Goal: Task Accomplishment & Management: Use online tool/utility

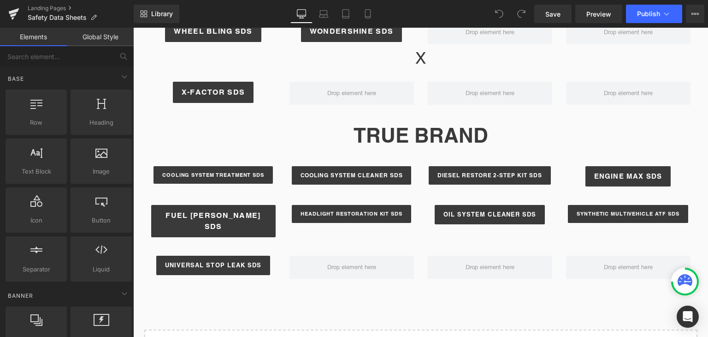
scroll to position [1591, 0]
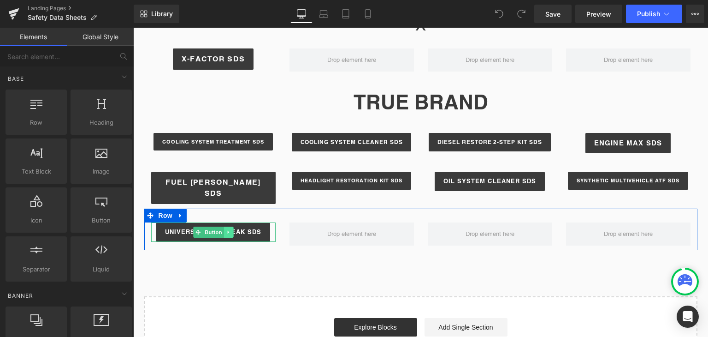
click at [227, 226] on link at bounding box center [229, 231] width 10 height 11
click at [222, 226] on link at bounding box center [224, 231] width 10 height 11
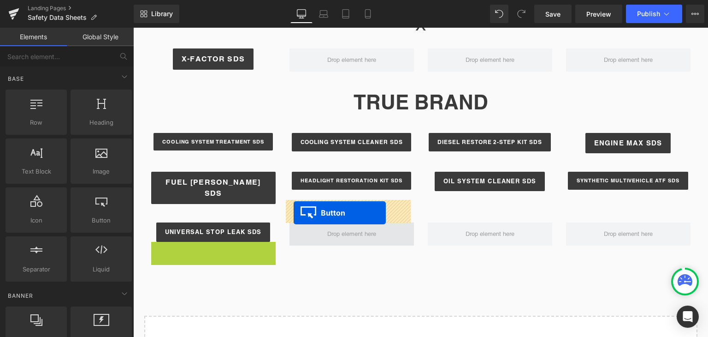
drag, startPoint x: 194, startPoint y: 230, endPoint x: 296, endPoint y: 212, distance: 103.8
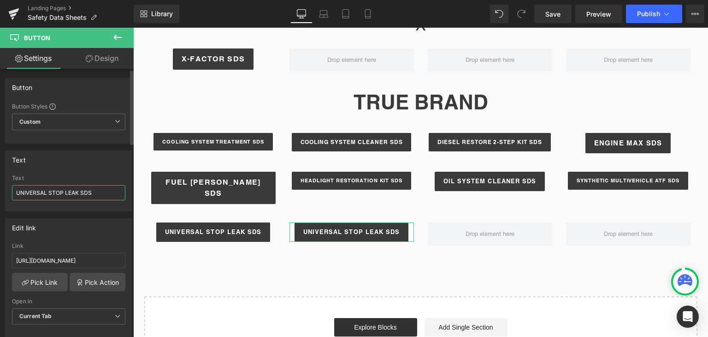
drag, startPoint x: 79, startPoint y: 190, endPoint x: 17, endPoint y: 192, distance: 62.7
click at [17, 192] on input "UNIVERSAL STOP LEAK SDS" at bounding box center [68, 192] width 113 height 15
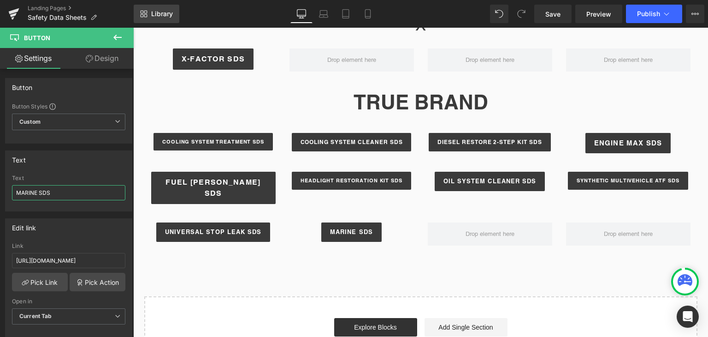
type input "MARINE SDS"
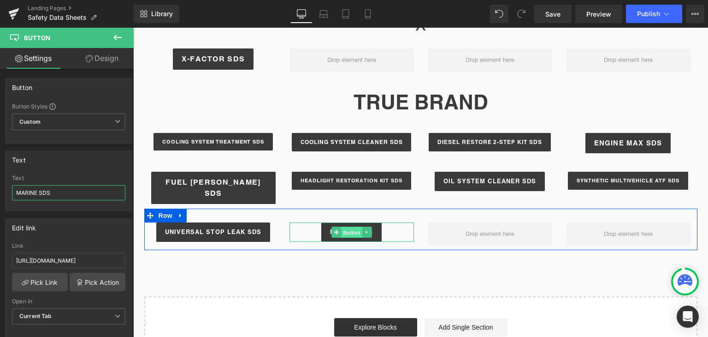
click at [343, 227] on span "Button" at bounding box center [351, 232] width 21 height 11
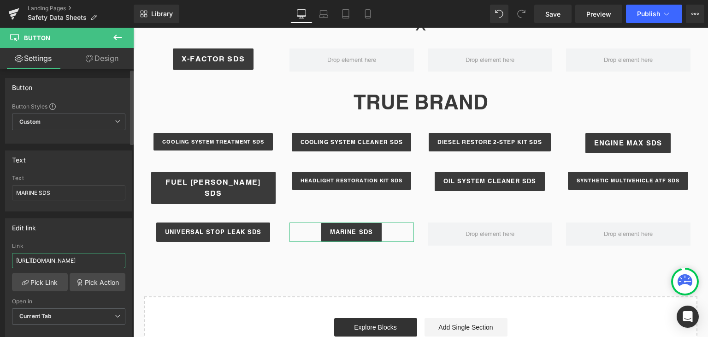
click at [100, 262] on input "[URL][DOMAIN_NAME]" at bounding box center [68, 260] width 113 height 15
paste input "M210_SDS.pdf?v=1759091609"
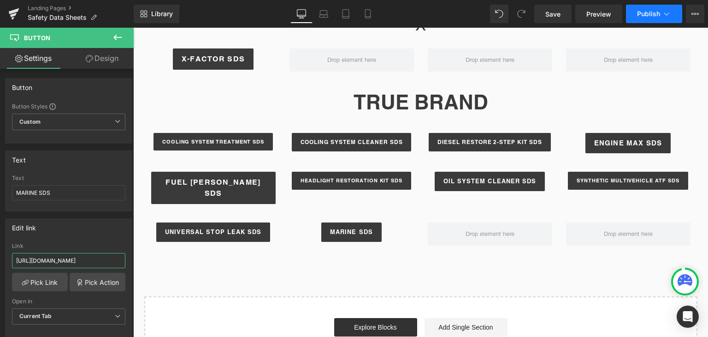
type input "[URL][DOMAIN_NAME]"
click at [647, 13] on span "Publish" at bounding box center [648, 13] width 23 height 7
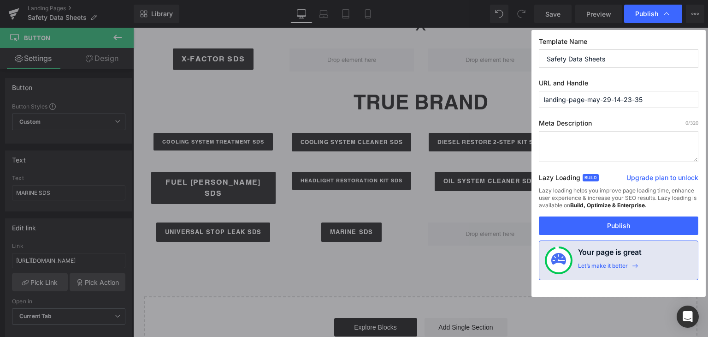
scroll to position [0, 0]
click at [646, 227] on button "Publish" at bounding box center [619, 225] width 160 height 18
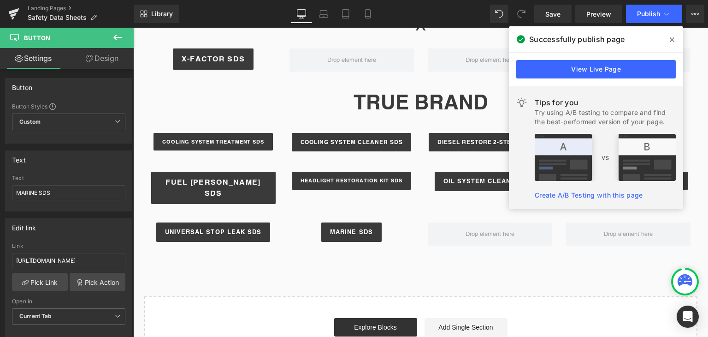
click at [674, 42] on icon at bounding box center [672, 39] width 5 height 7
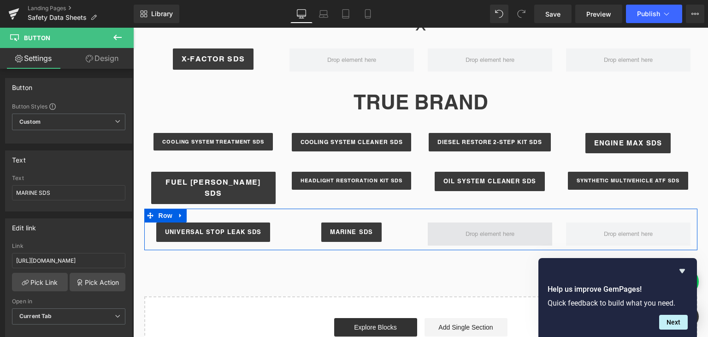
click at [448, 222] on span at bounding box center [490, 233] width 124 height 23
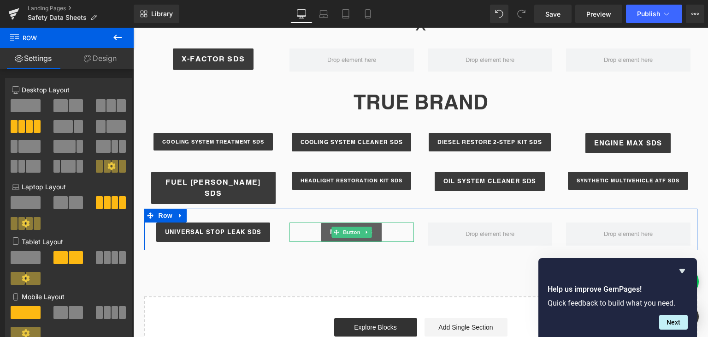
drag, startPoint x: 350, startPoint y: 205, endPoint x: 374, endPoint y: 211, distance: 25.2
click at [350, 226] on span "Button" at bounding box center [351, 231] width 21 height 11
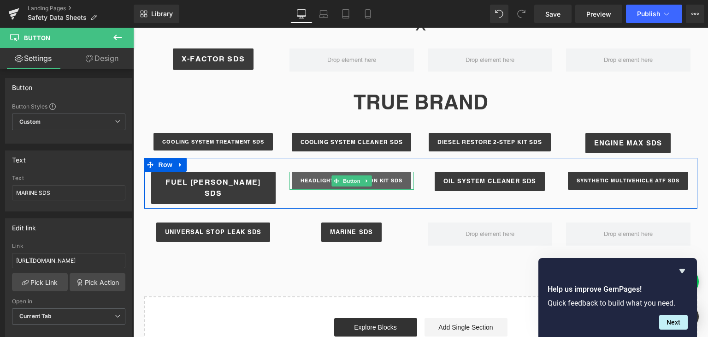
click at [402, 172] on link "HEADLIGHT RESTORATION KIT SDS" at bounding box center [351, 181] width 119 height 18
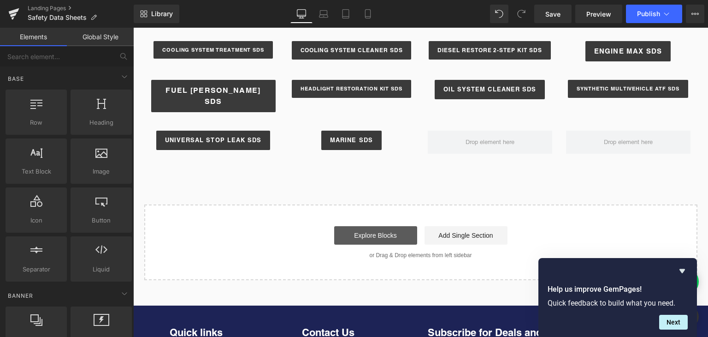
scroll to position [1676, 0]
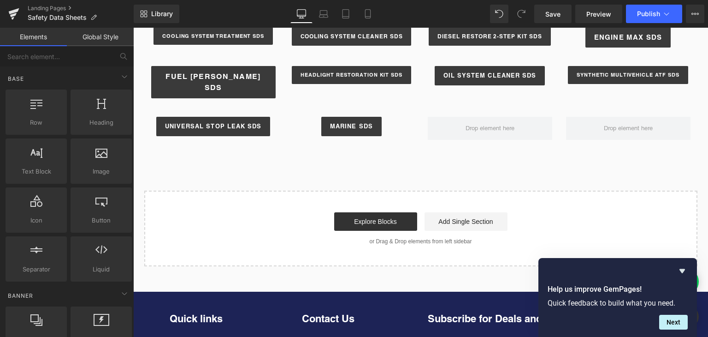
scroll to position [1728, 0]
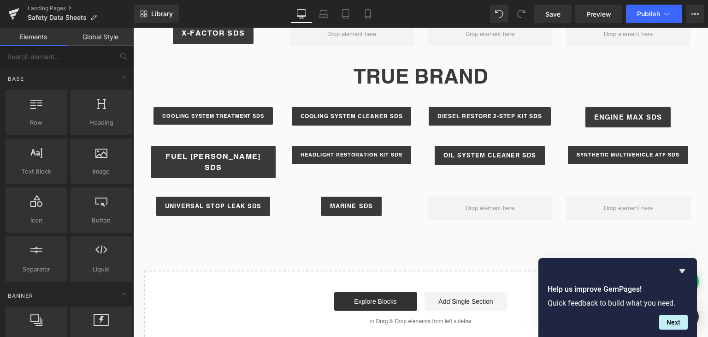
scroll to position [1616, 0]
